Goal: Transaction & Acquisition: Obtain resource

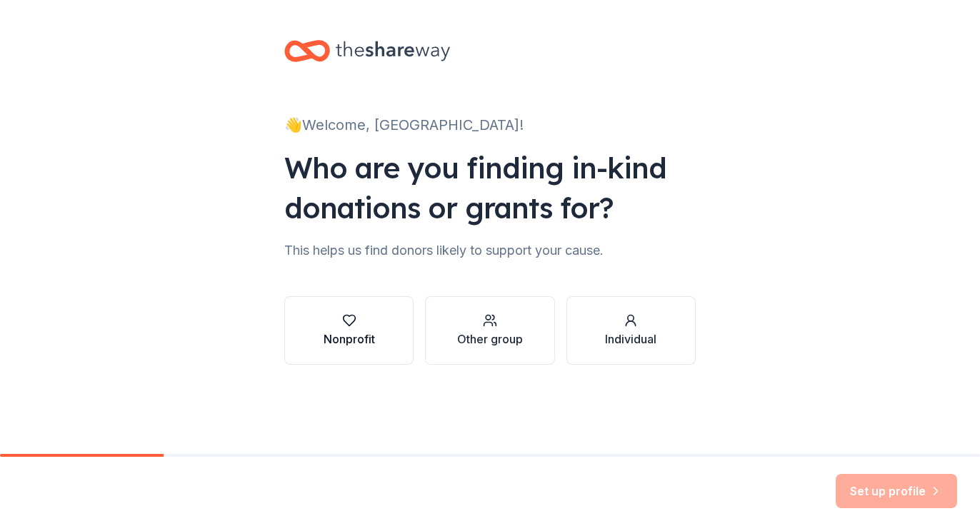
click at [343, 333] on div "Nonprofit" at bounding box center [348, 339] width 51 height 17
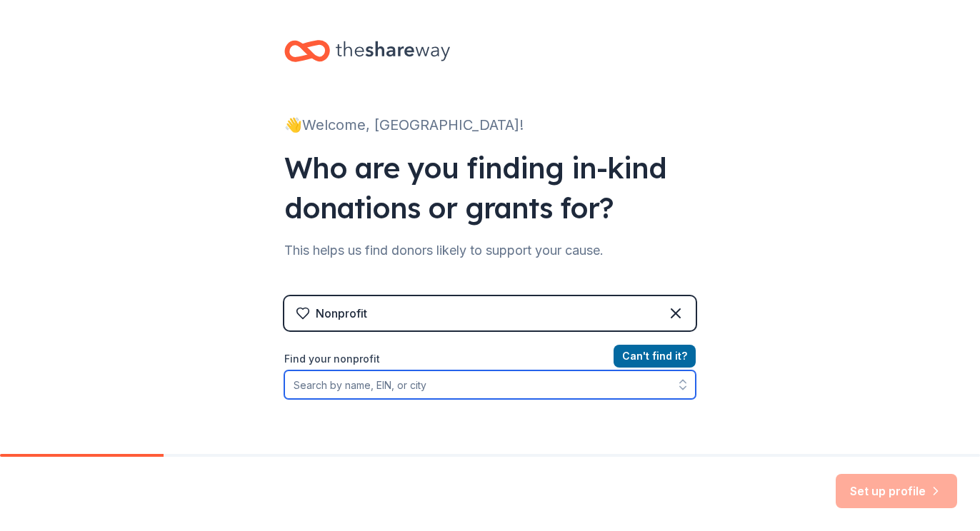
click at [481, 386] on input "Find your nonprofit" at bounding box center [489, 385] width 411 height 29
type input "[DEMOGRAPHIC_DATA]"
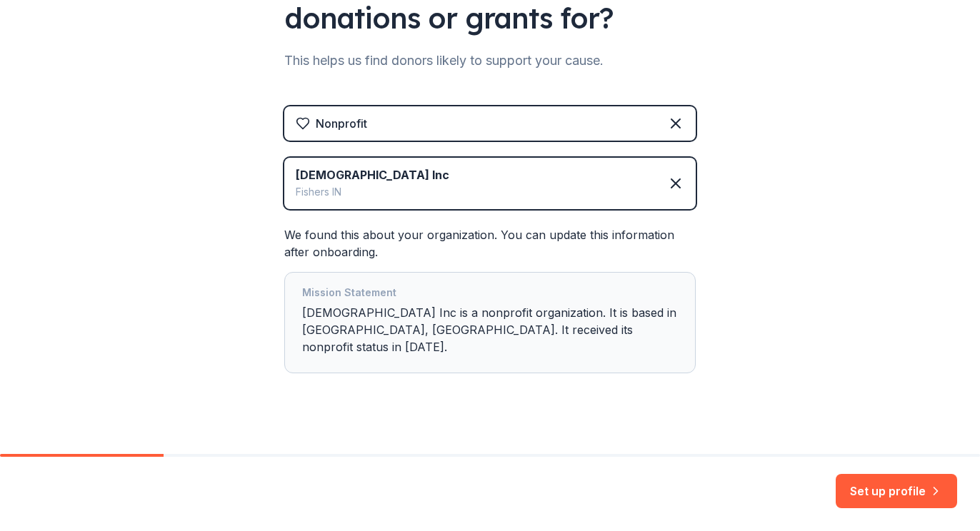
scroll to position [189, 0]
click at [893, 493] on button "Set up profile" at bounding box center [895, 491] width 121 height 34
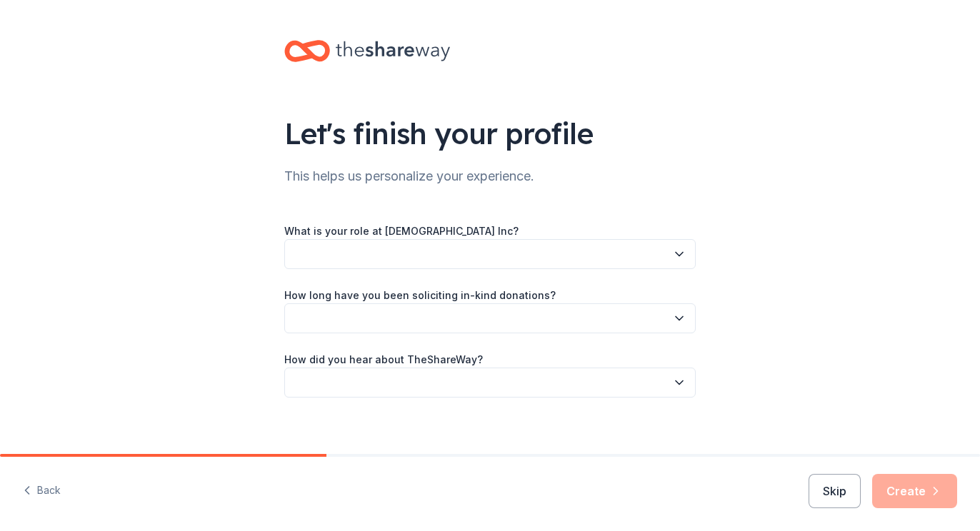
click at [681, 257] on icon "button" at bounding box center [679, 254] width 14 height 14
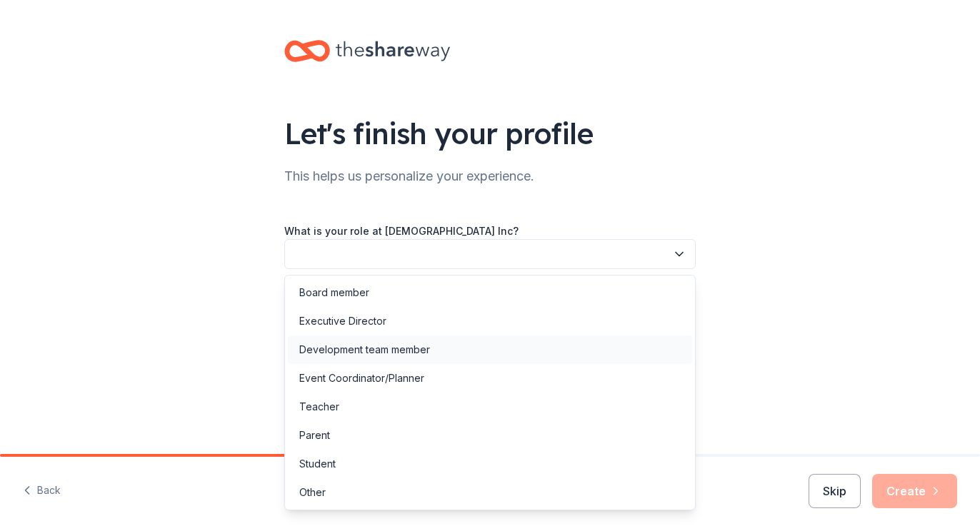
click at [343, 353] on div "Development team member" at bounding box center [364, 349] width 131 height 17
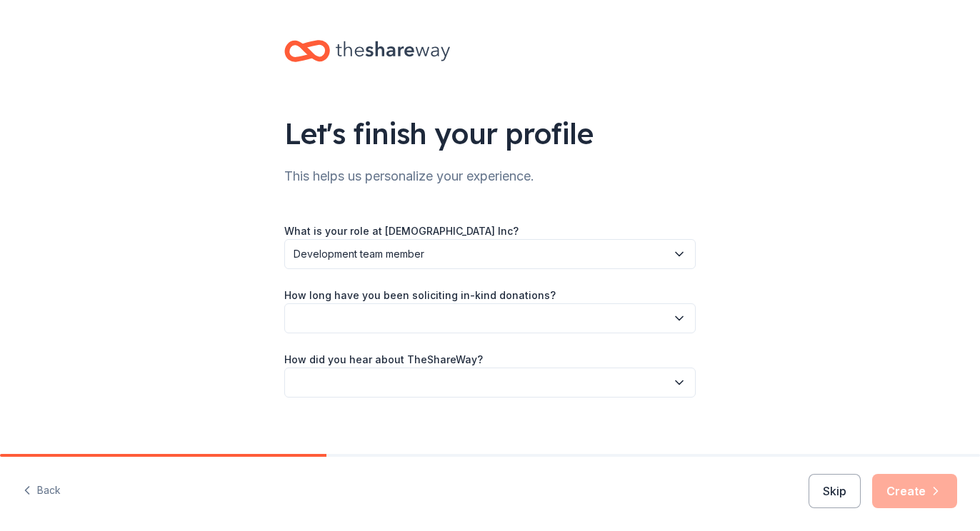
click at [401, 324] on button "button" at bounding box center [489, 318] width 411 height 30
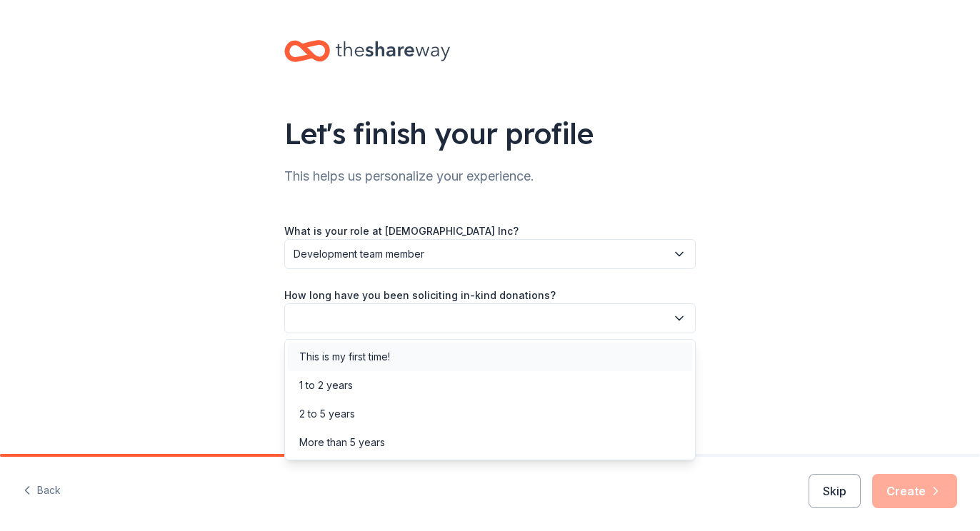
click at [383, 358] on div "This is my first time!" at bounding box center [344, 356] width 91 height 17
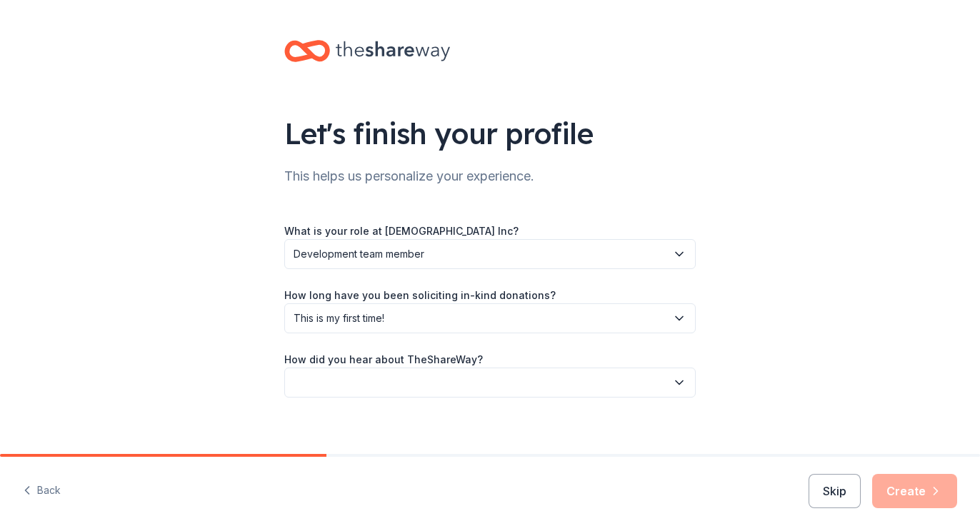
click at [388, 384] on button "button" at bounding box center [489, 383] width 411 height 30
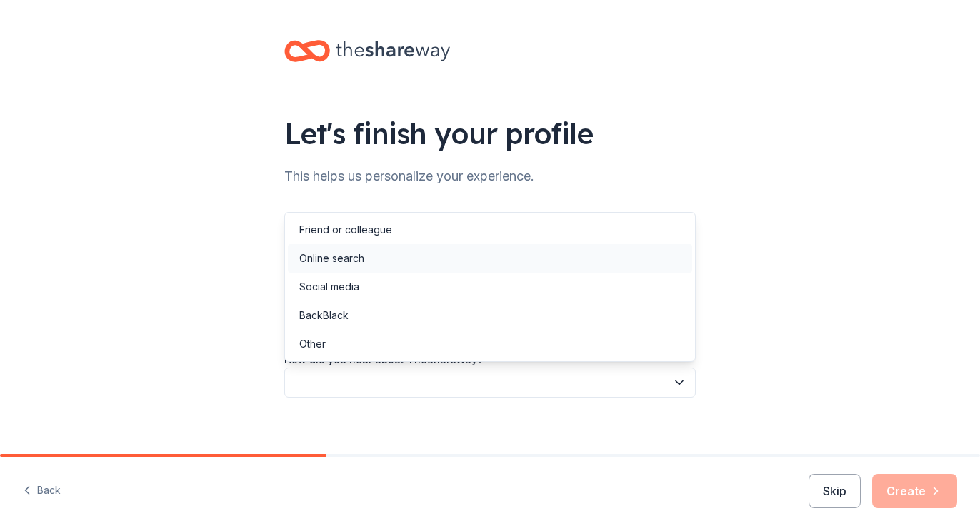
click at [366, 261] on div "Online search" at bounding box center [490, 258] width 404 height 29
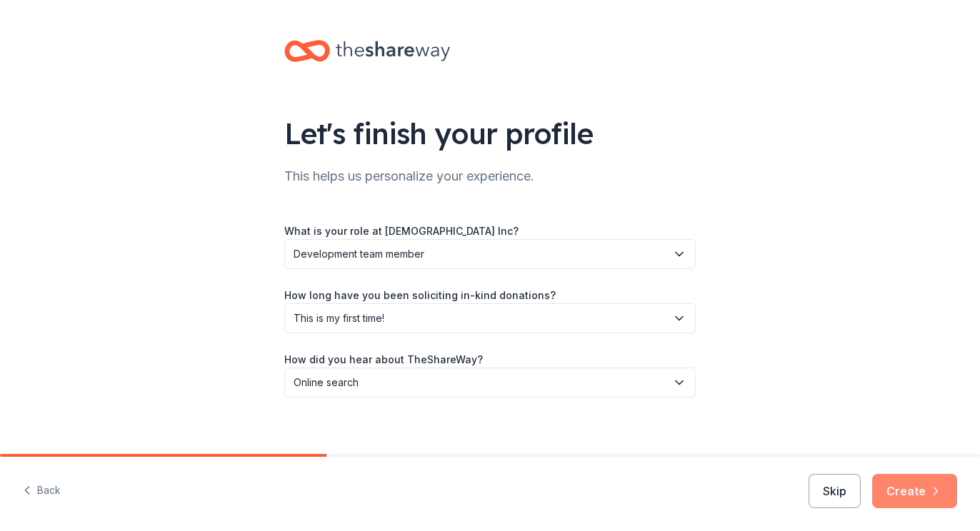
click at [893, 491] on button "Create" at bounding box center [914, 491] width 85 height 34
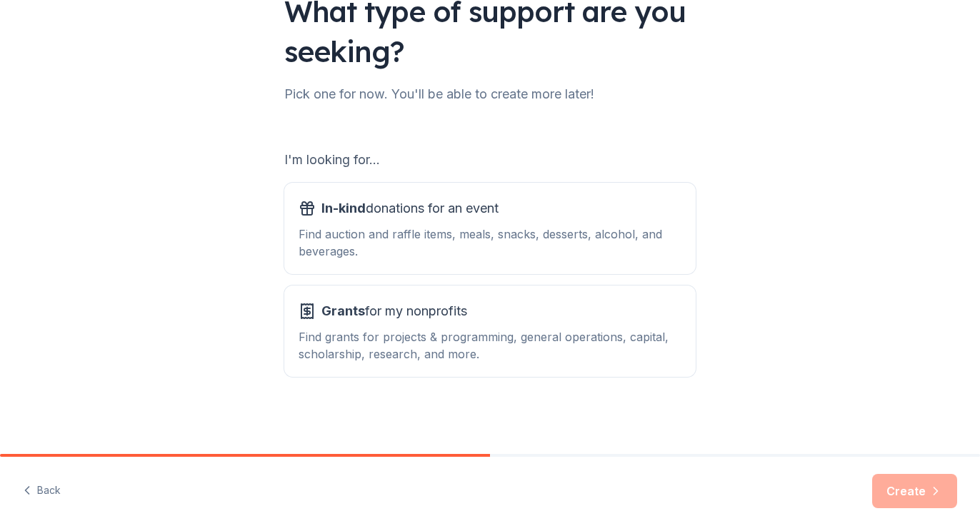
scroll to position [122, 0]
click at [406, 218] on span "In-kind donations for an event" at bounding box center [409, 208] width 177 height 23
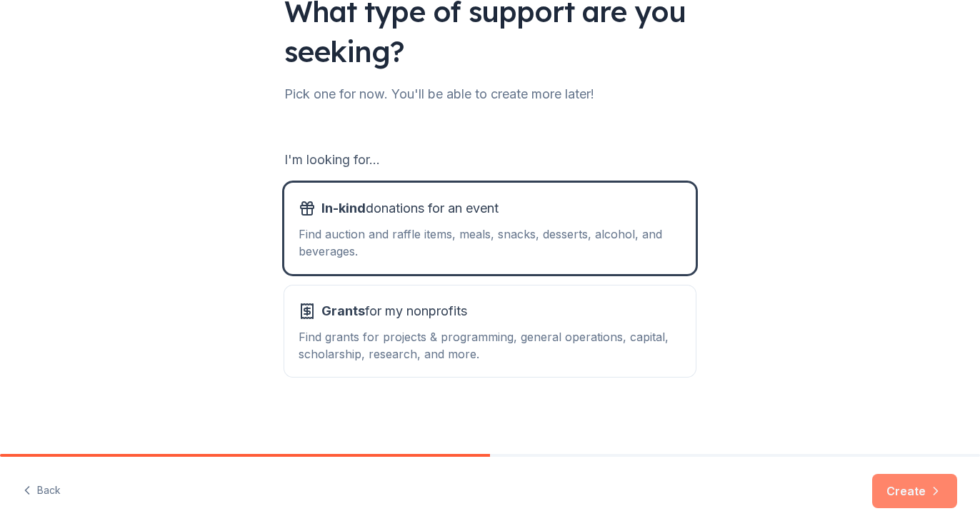
click at [890, 503] on button "Create" at bounding box center [914, 491] width 85 height 34
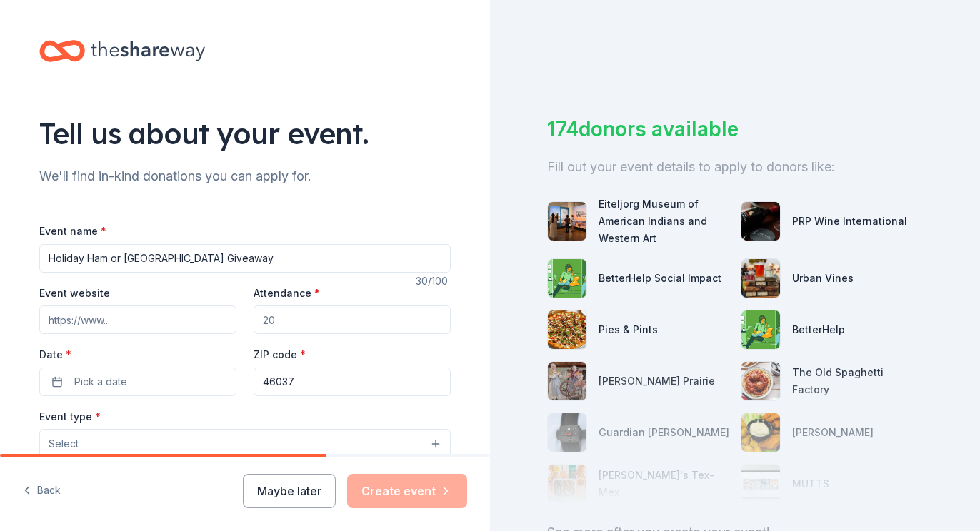
type input "Holiday Ham or [GEOGRAPHIC_DATA] Giveaway"
click at [312, 323] on input "Attendance *" at bounding box center [352, 320] width 197 height 29
type input "500"
click at [130, 376] on button "Pick a date" at bounding box center [137, 382] width 197 height 29
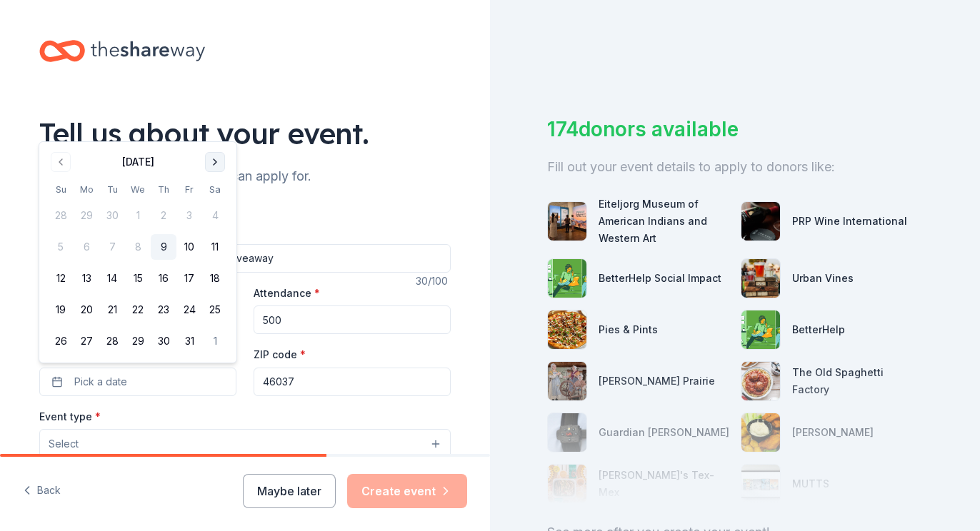
click at [215, 159] on button "Go to next month" at bounding box center [215, 162] width 20 height 20
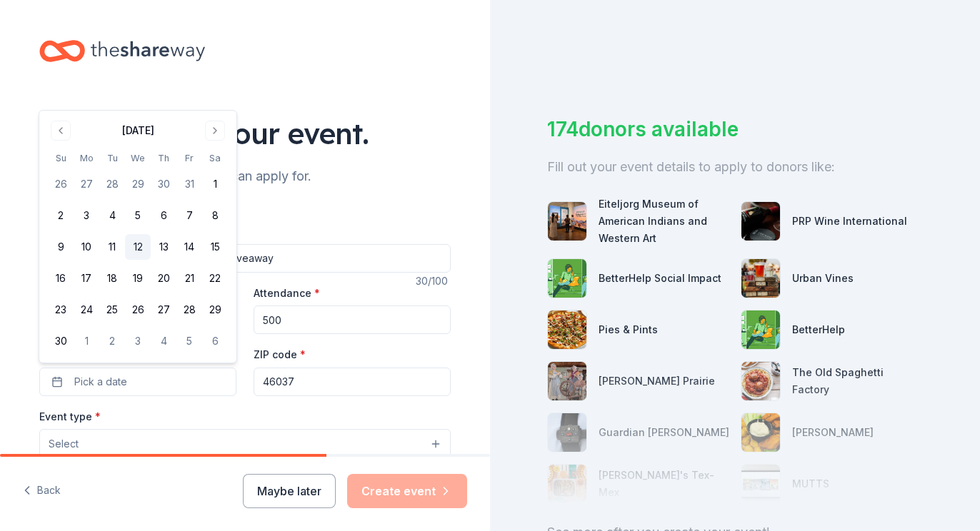
click at [139, 249] on button "12" at bounding box center [138, 247] width 26 height 26
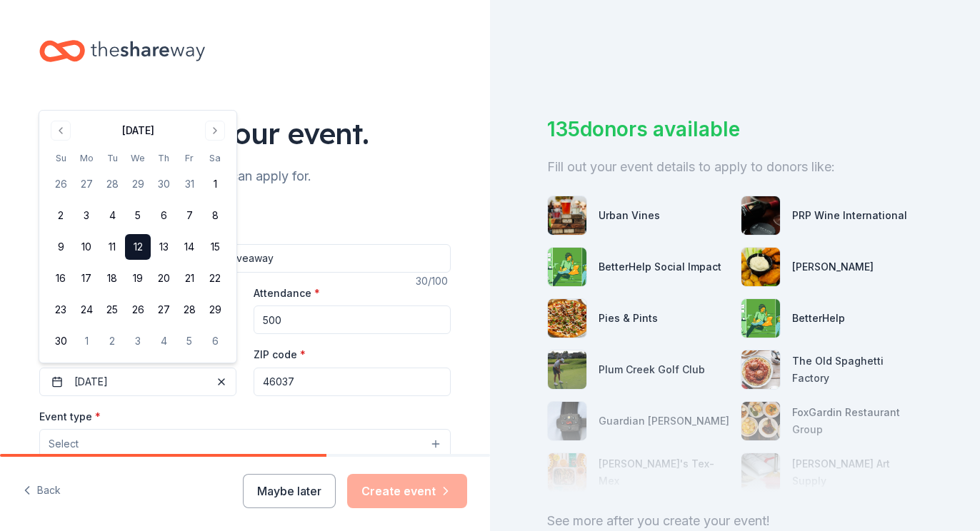
click at [463, 185] on div "Tell us about your event. We'll find in-kind donations you can apply for. Event…" at bounding box center [244, 475] width 457 height 950
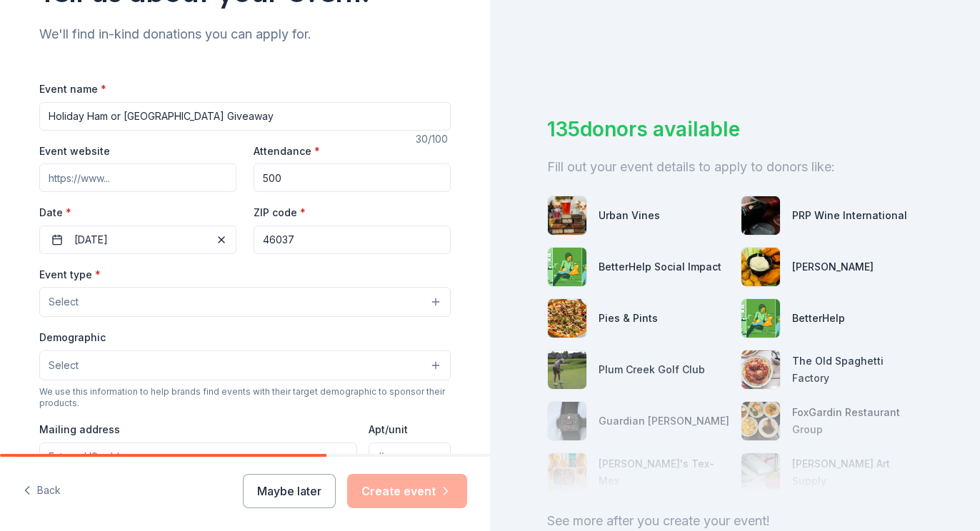
scroll to position [149, 0]
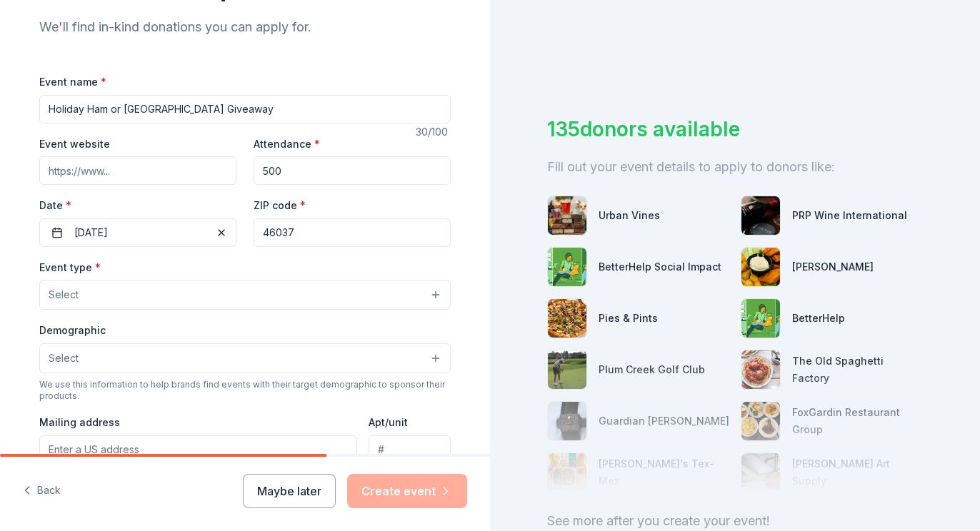
click at [229, 298] on button "Select" at bounding box center [244, 295] width 411 height 30
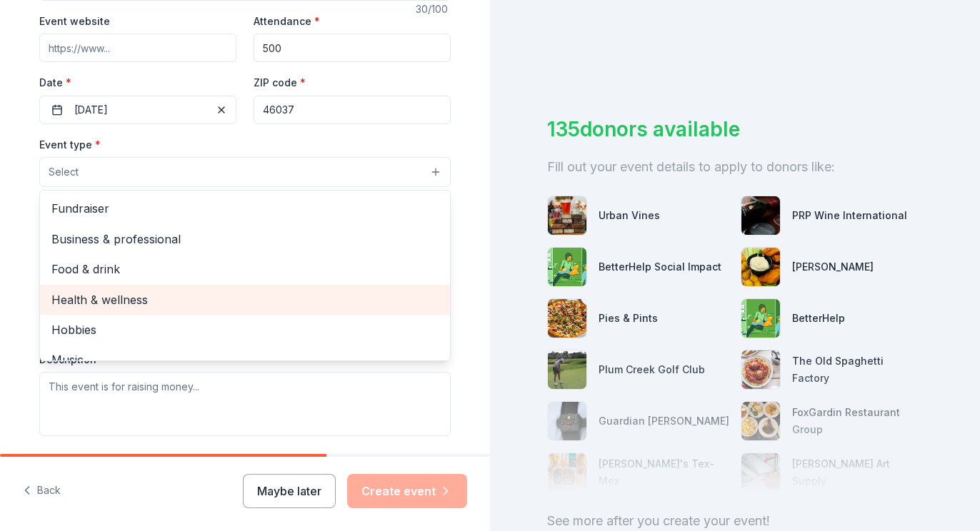
scroll to position [266, 0]
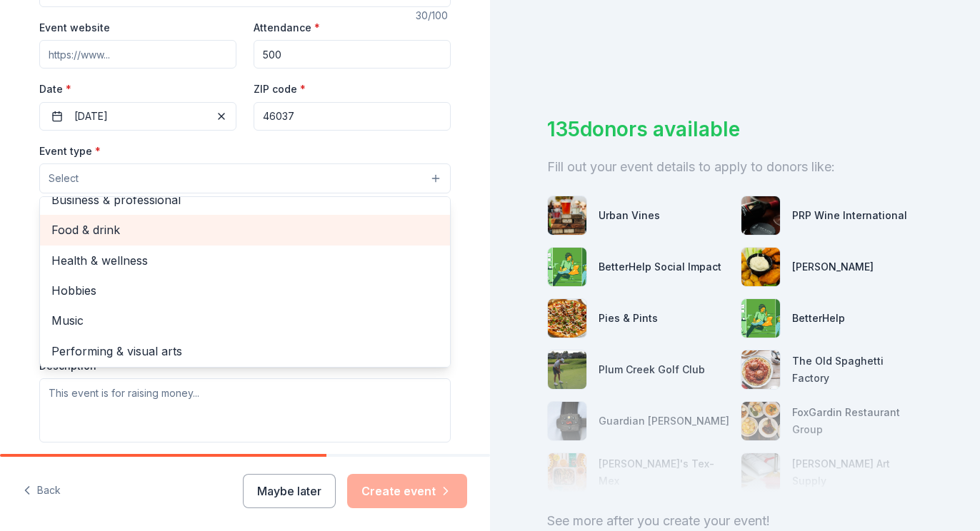
click at [126, 231] on span "Food & drink" at bounding box center [244, 230] width 387 height 19
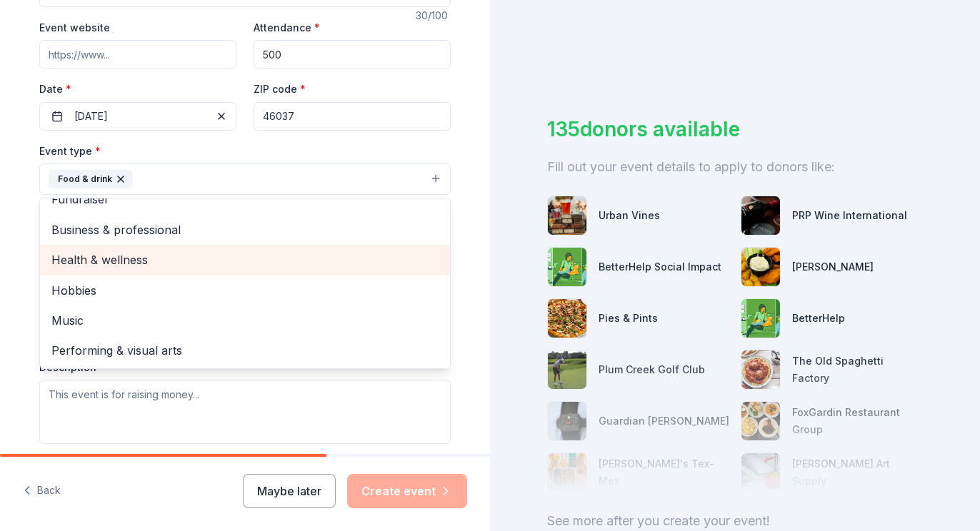
scroll to position [16, 0]
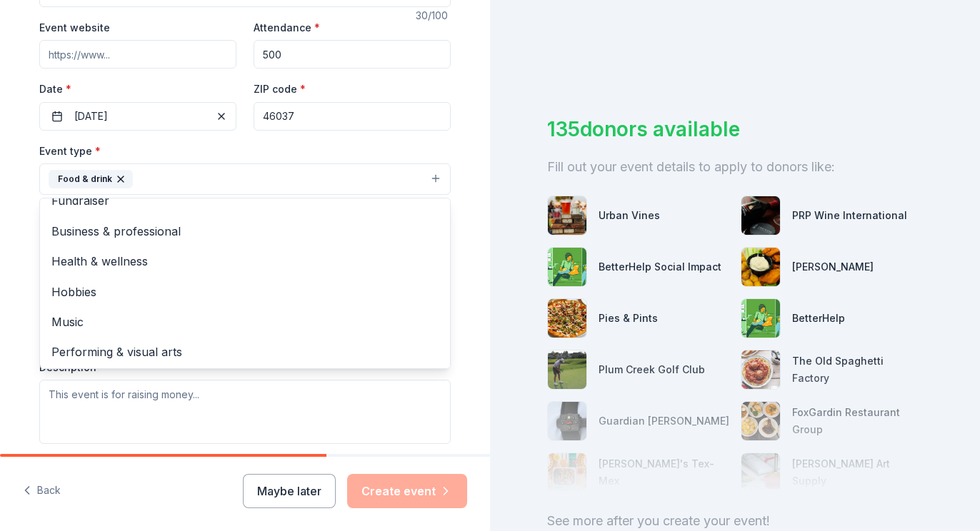
click at [469, 414] on div "Tell us about your event. We'll find in-kind donations you can apply for. Event…" at bounding box center [244, 210] width 457 height 952
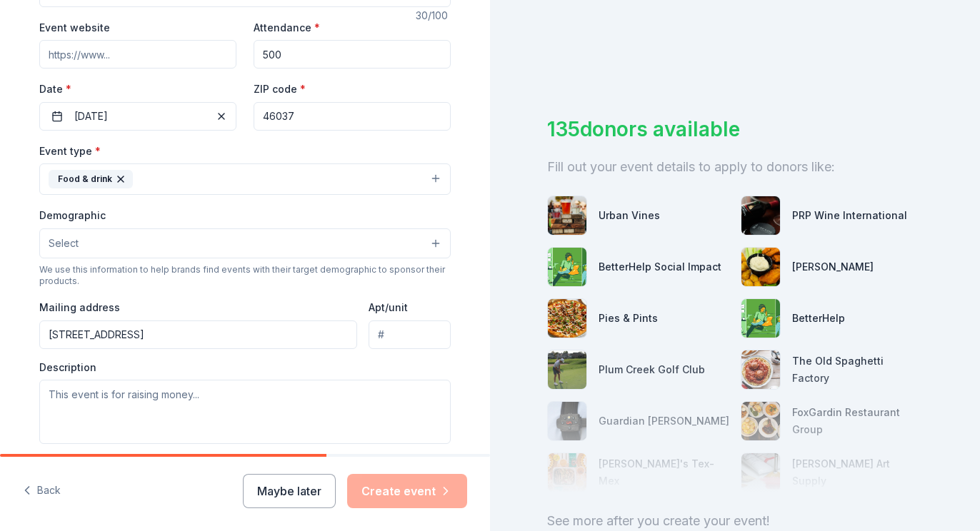
type input "14900 126th Street, Fishers, IN, 46037"
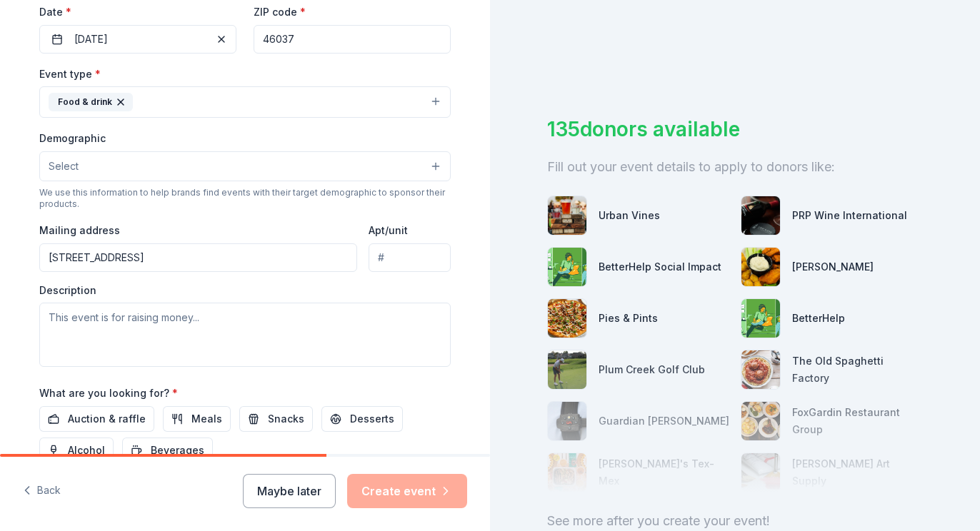
scroll to position [362, 0]
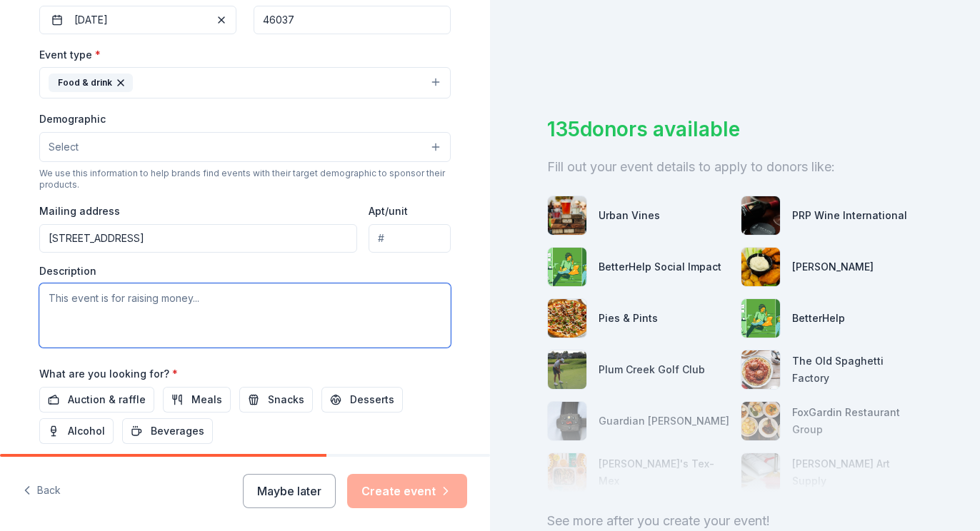
click at [186, 322] on textarea at bounding box center [244, 315] width 411 height 64
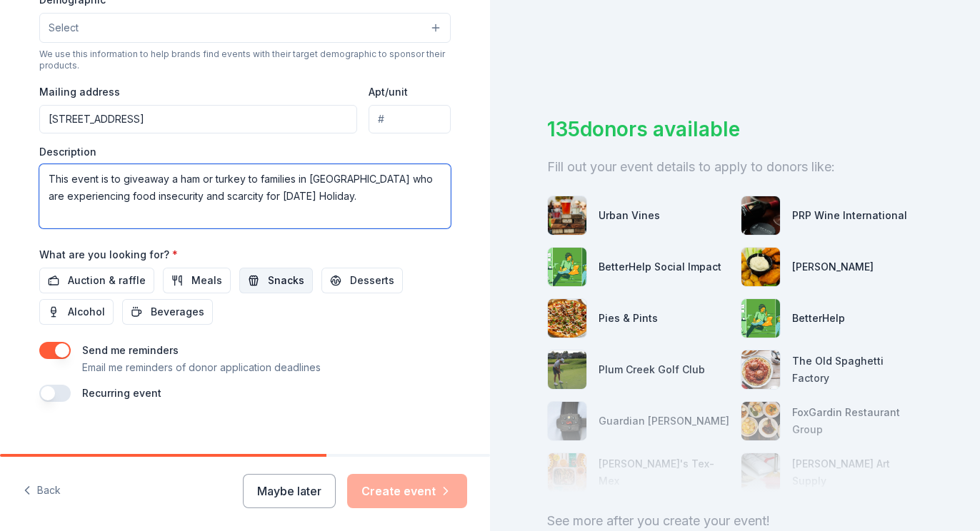
scroll to position [486, 0]
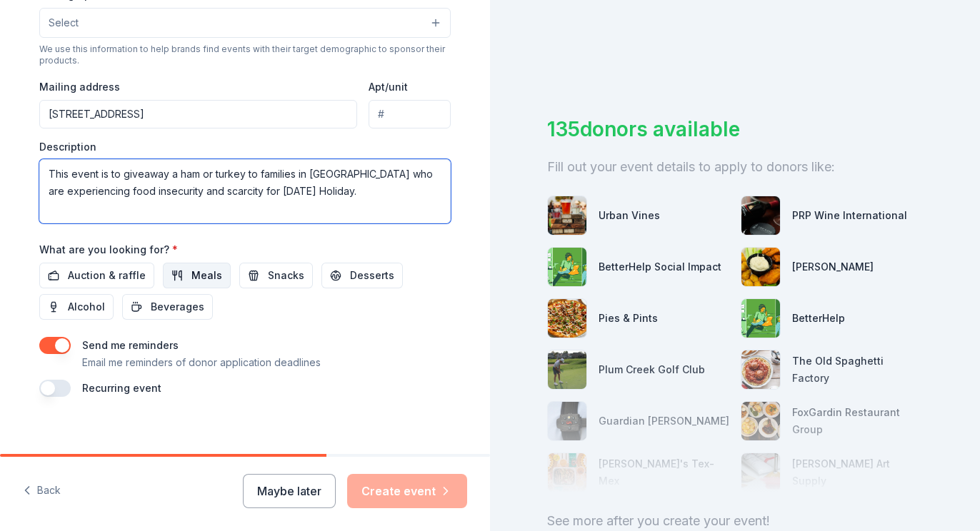
type textarea "This event is to giveaway a ham or turkey to families in Hamilton County who ar…"
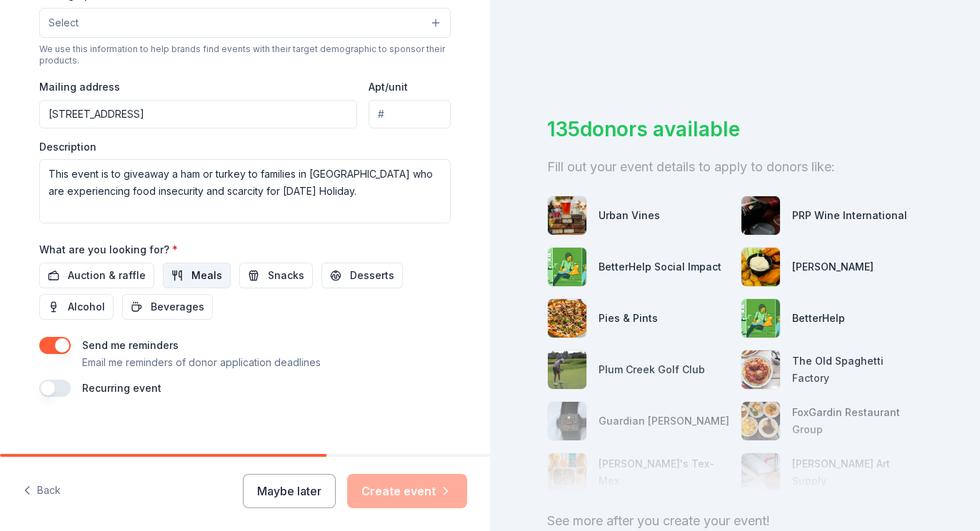
click at [191, 278] on span "Meals" at bounding box center [206, 275] width 31 height 17
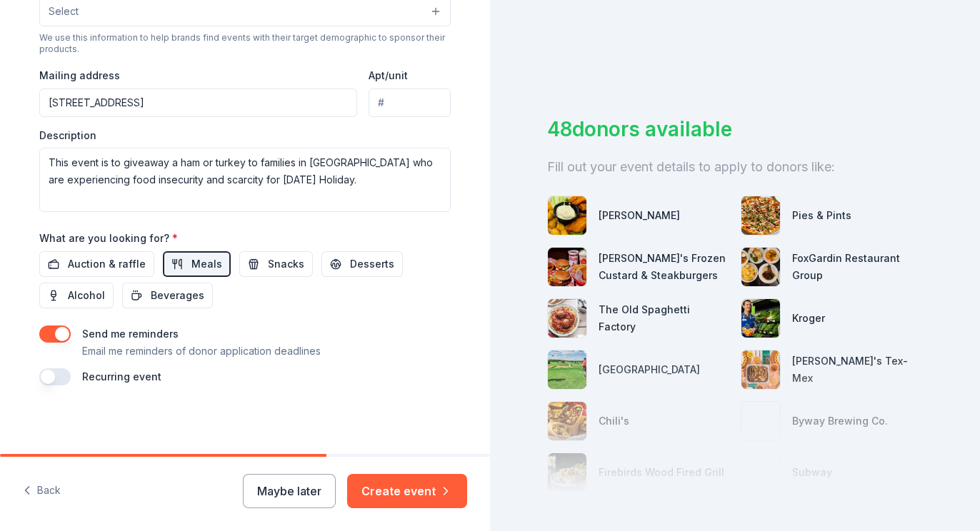
scroll to position [494, 0]
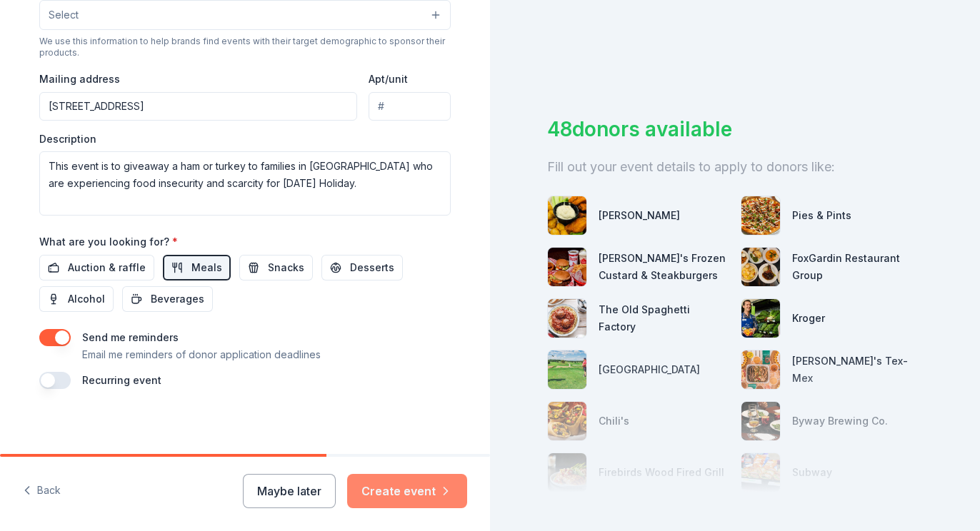
click at [398, 491] on button "Create event" at bounding box center [407, 491] width 120 height 34
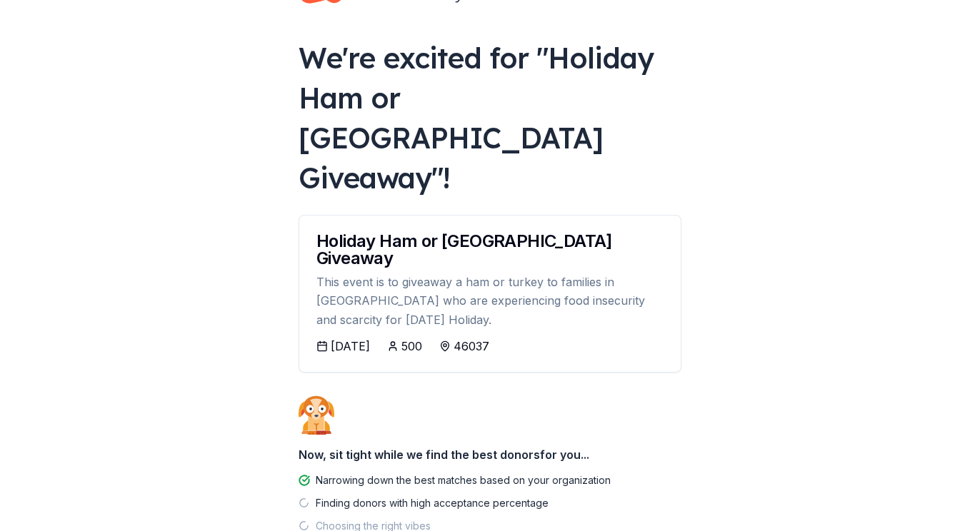
scroll to position [52, 0]
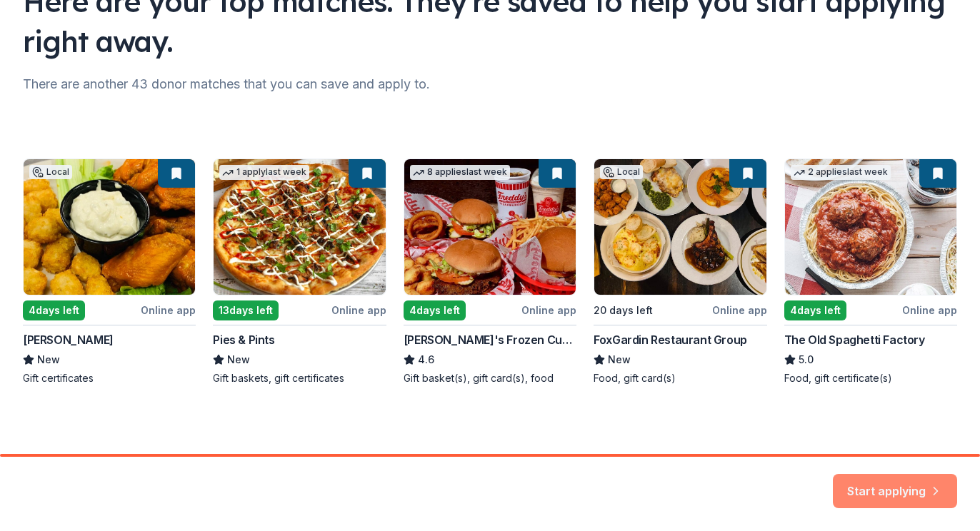
click at [870, 482] on button "Start applying" at bounding box center [895, 483] width 124 height 34
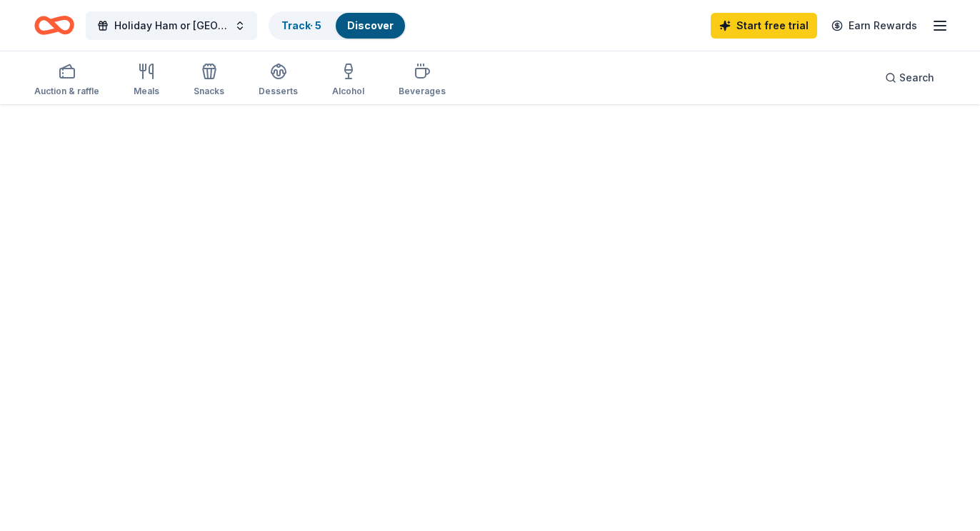
click at [867, 487] on div at bounding box center [490, 317] width 980 height 427
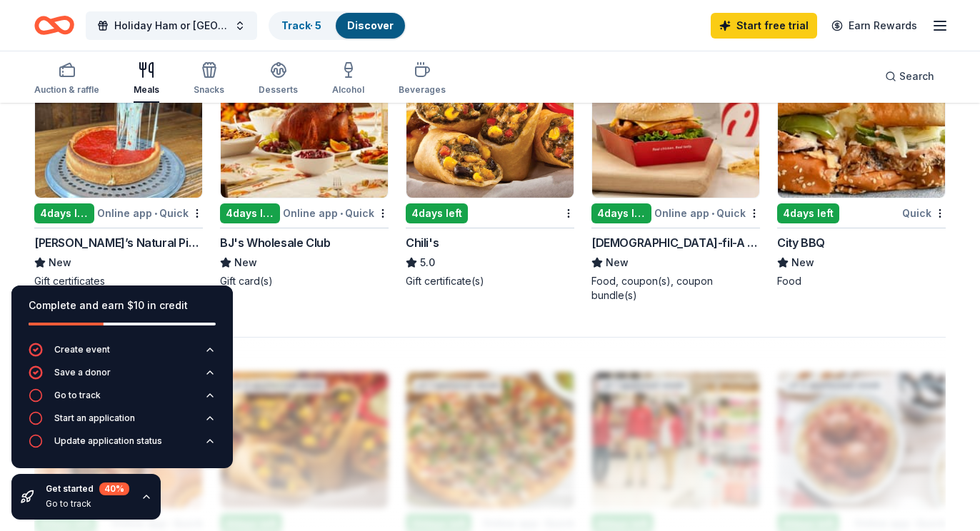
scroll to position [1013, 0]
click at [266, 209] on div "4 days left" at bounding box center [250, 214] width 60 height 20
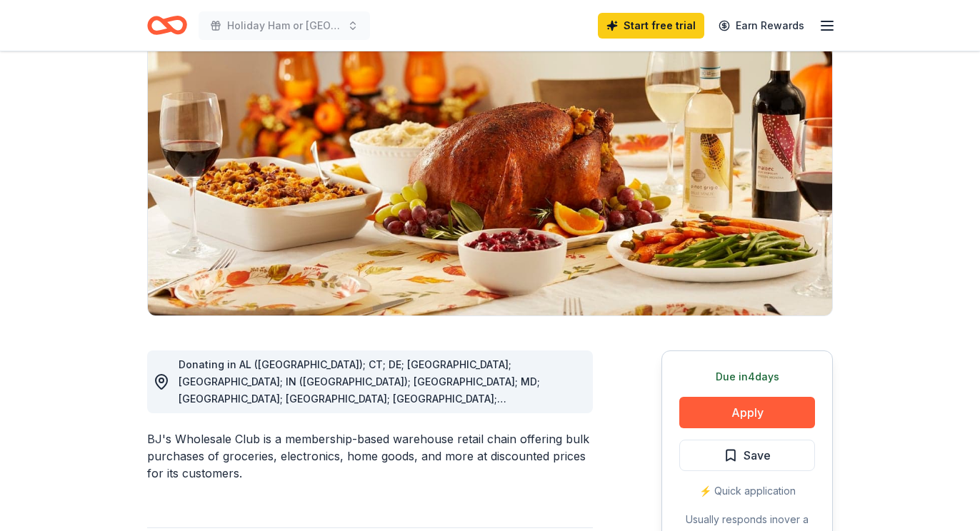
scroll to position [136, 0]
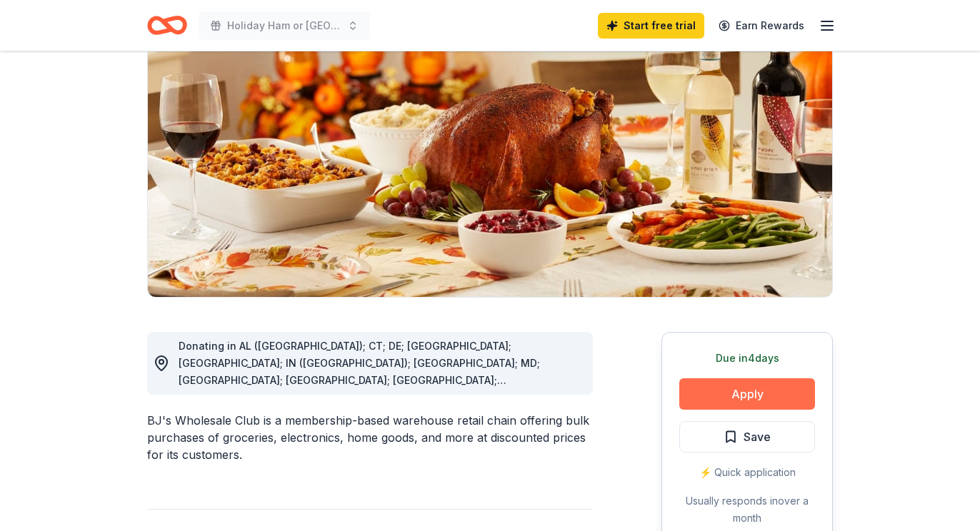
click at [720, 397] on button "Apply" at bounding box center [747, 393] width 136 height 31
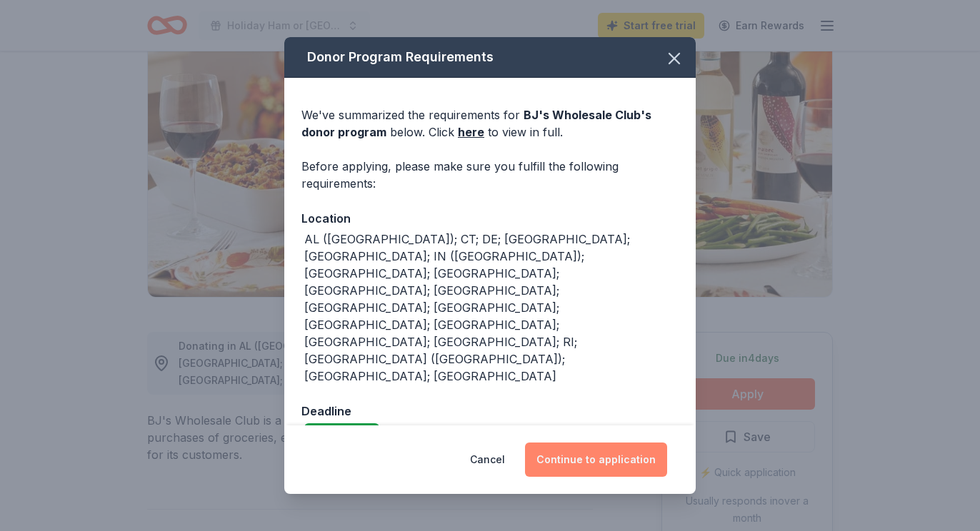
click at [611, 443] on button "Continue to application" at bounding box center [596, 460] width 142 height 34
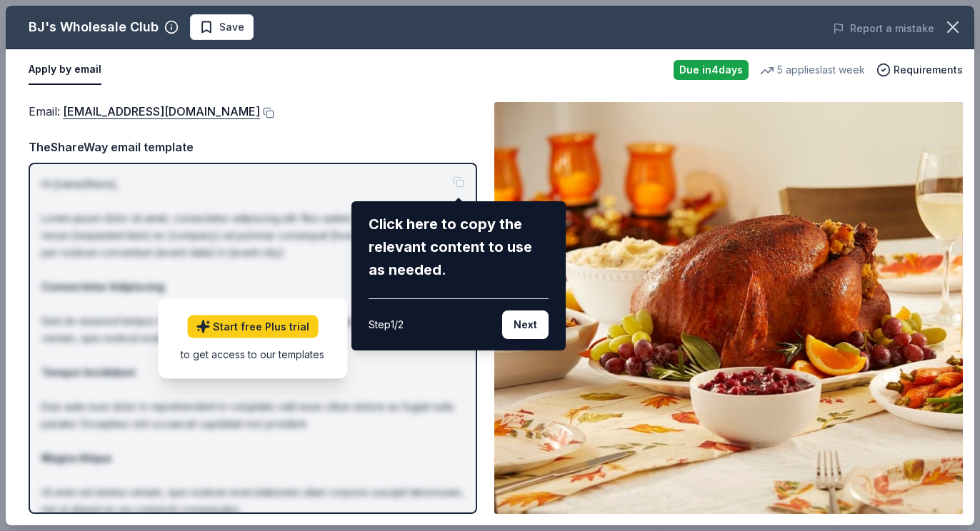
click at [401, 231] on div "Click here to copy the relevant content to use as needed." at bounding box center [458, 247] width 180 height 69
click at [387, 276] on div "Click here to copy the relevant content to use as needed." at bounding box center [458, 247] width 180 height 69
click at [454, 183] on div "BJ's Wholesale Club Save Report a mistake Apply by email Due [DATE] 5 applies l…" at bounding box center [490, 266] width 968 height 520
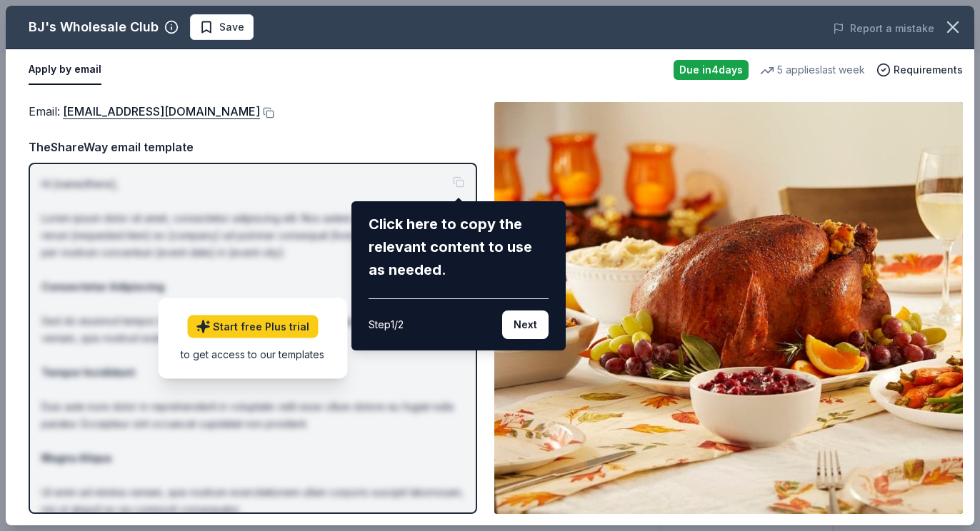
click at [454, 183] on div "BJ's Wholesale Club Save Report a mistake Apply by email Due [DATE] 5 applies l…" at bounding box center [490, 266] width 968 height 520
click at [351, 118] on div "BJ's Wholesale Club Save Report a mistake Apply by email Due [DATE] 5 applies l…" at bounding box center [490, 266] width 968 height 520
click at [231, 325] on div "BJ's Wholesale Club Save Report a mistake Apply by email Due [DATE] 5 applies l…" at bounding box center [490, 266] width 968 height 520
click at [960, 30] on icon "button" at bounding box center [953, 27] width 20 height 20
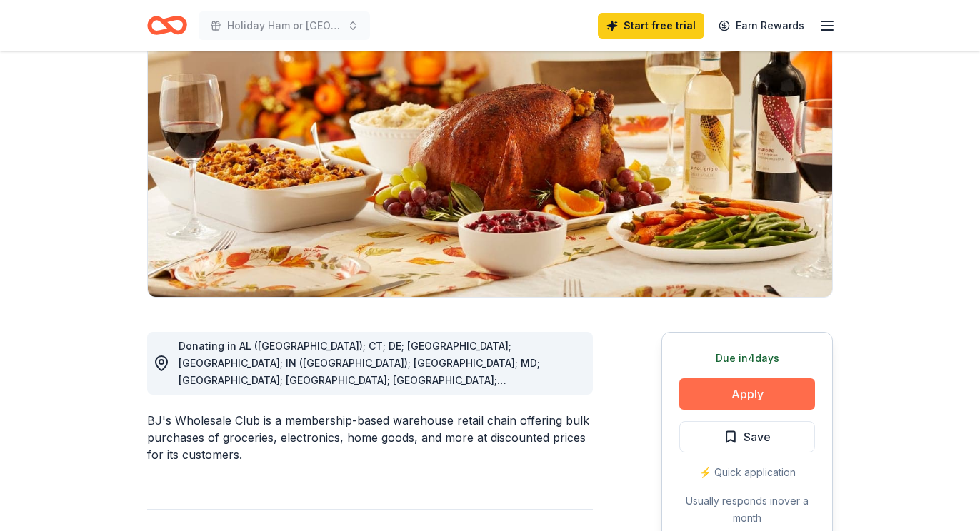
click at [763, 401] on button "Apply" at bounding box center [747, 393] width 136 height 31
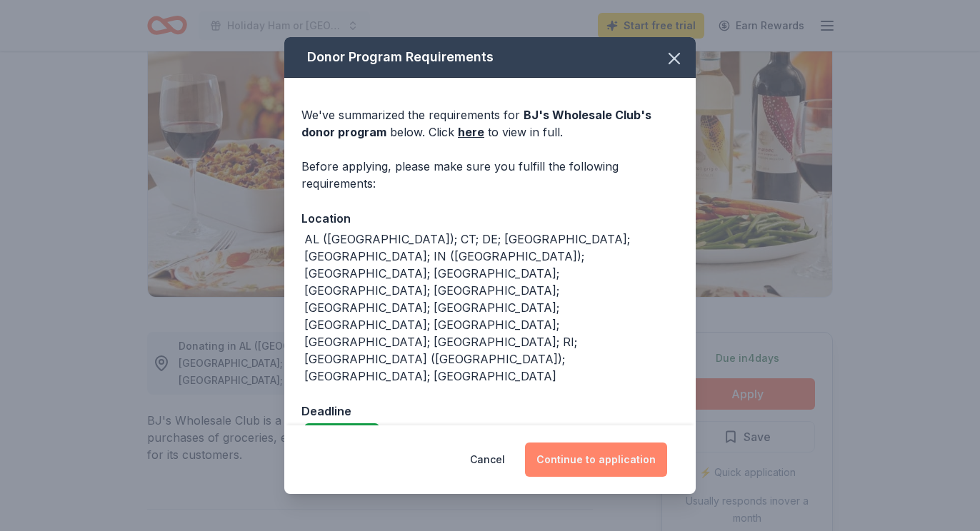
click at [622, 443] on button "Continue to application" at bounding box center [596, 460] width 142 height 34
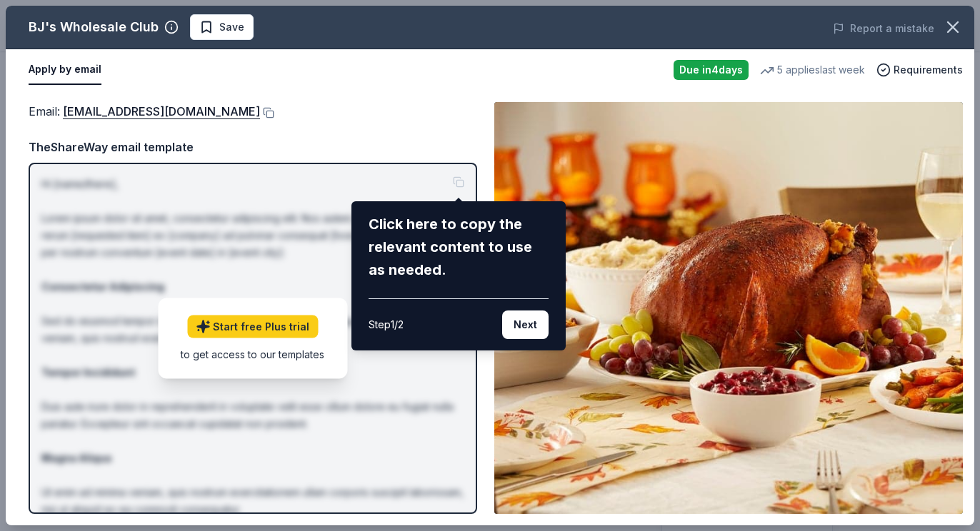
drag, startPoint x: 181, startPoint y: 114, endPoint x: 57, endPoint y: 114, distance: 124.3
click at [57, 114] on div "BJ's Wholesale Club Save Report a mistake Apply by email Due [DATE] 5 applies l…" at bounding box center [490, 266] width 968 height 520
drag, startPoint x: 64, startPoint y: 111, endPoint x: 185, endPoint y: 110, distance: 120.7
click at [184, 110] on div "BJ's Wholesale Club Save Report a mistake Apply by email Due [DATE] 5 applies l…" at bounding box center [490, 266] width 968 height 520
click at [185, 110] on div "BJ's Wholesale Club Save Report a mistake Apply by email Due [DATE] 5 applies l…" at bounding box center [490, 266] width 968 height 520
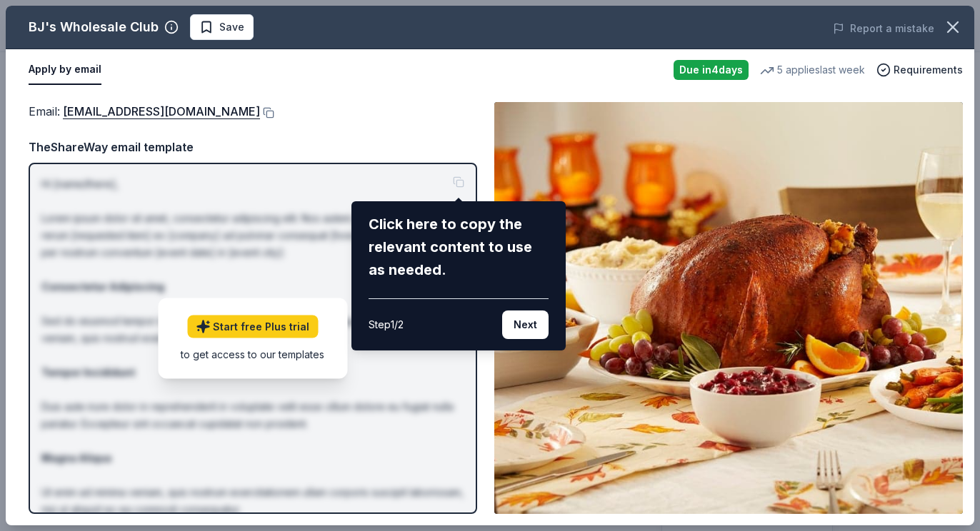
click at [185, 110] on div "BJ's Wholesale Club Save Report a mistake Apply by email Due [DATE] 5 applies l…" at bounding box center [490, 266] width 968 height 520
click at [61, 69] on div "BJ's Wholesale Club Save Report a mistake Apply by email Due [DATE] 5 applies l…" at bounding box center [490, 266] width 968 height 520
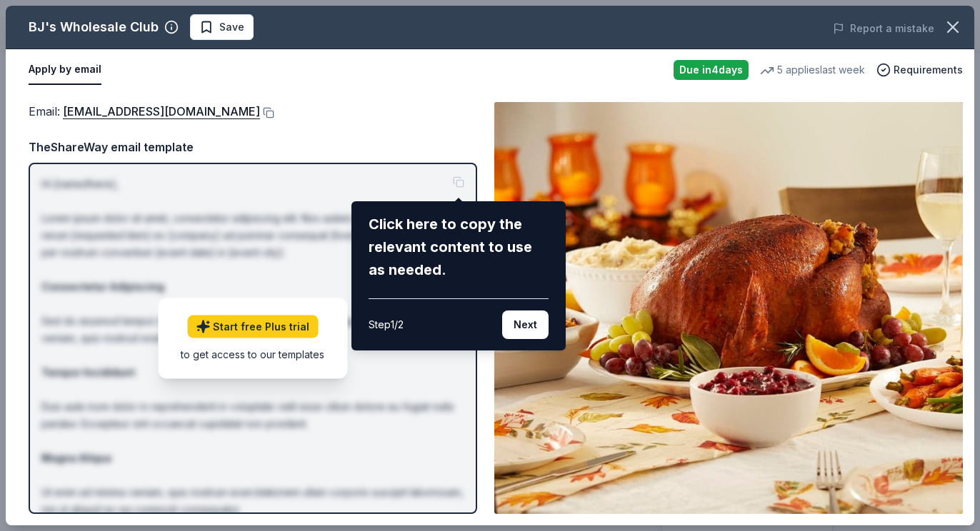
click at [61, 69] on div "BJ's Wholesale Club Save Report a mistake Apply by email Due [DATE] 5 applies l…" at bounding box center [490, 266] width 968 height 520
click at [189, 114] on div "BJ's Wholesale Club Save Report a mistake Apply by email Due [DATE] 5 applies l…" at bounding box center [490, 266] width 968 height 520
drag, startPoint x: 183, startPoint y: 115, endPoint x: 66, endPoint y: 114, distance: 117.1
click at [66, 114] on div "BJ's Wholesale Club Save Report a mistake Apply by email Due [DATE] 5 applies l…" at bounding box center [490, 266] width 968 height 520
click at [959, 31] on icon "button" at bounding box center [953, 27] width 20 height 20
